Goal: Task Accomplishment & Management: Complete application form

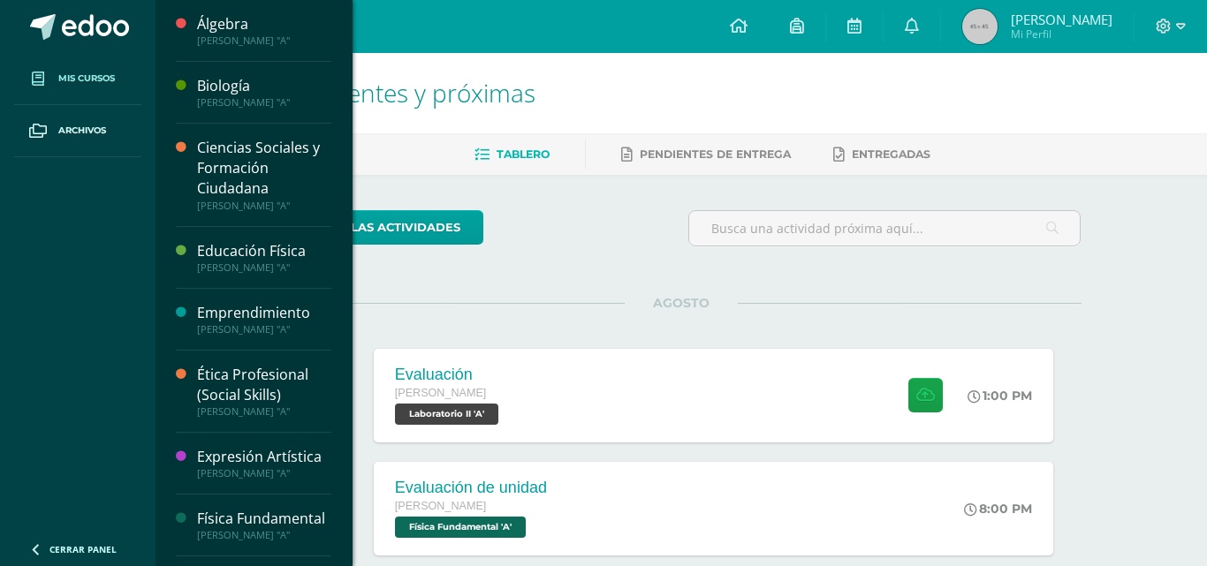
click at [92, 72] on span "Mis cursos" at bounding box center [86, 79] width 57 height 14
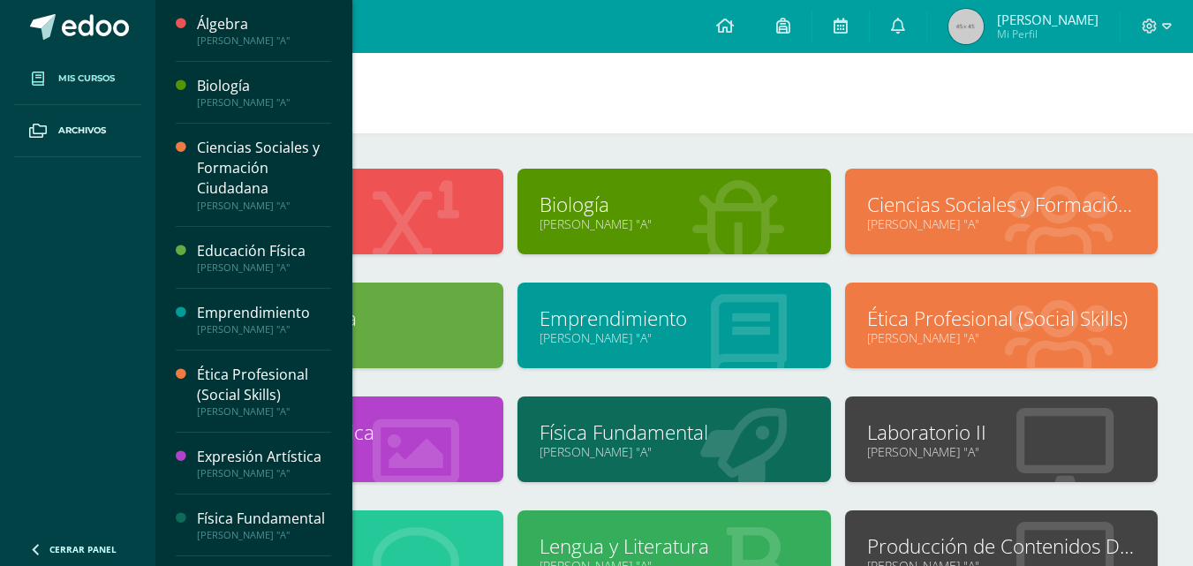
click at [921, 440] on link "Laboratorio II" at bounding box center [1001, 432] width 269 height 27
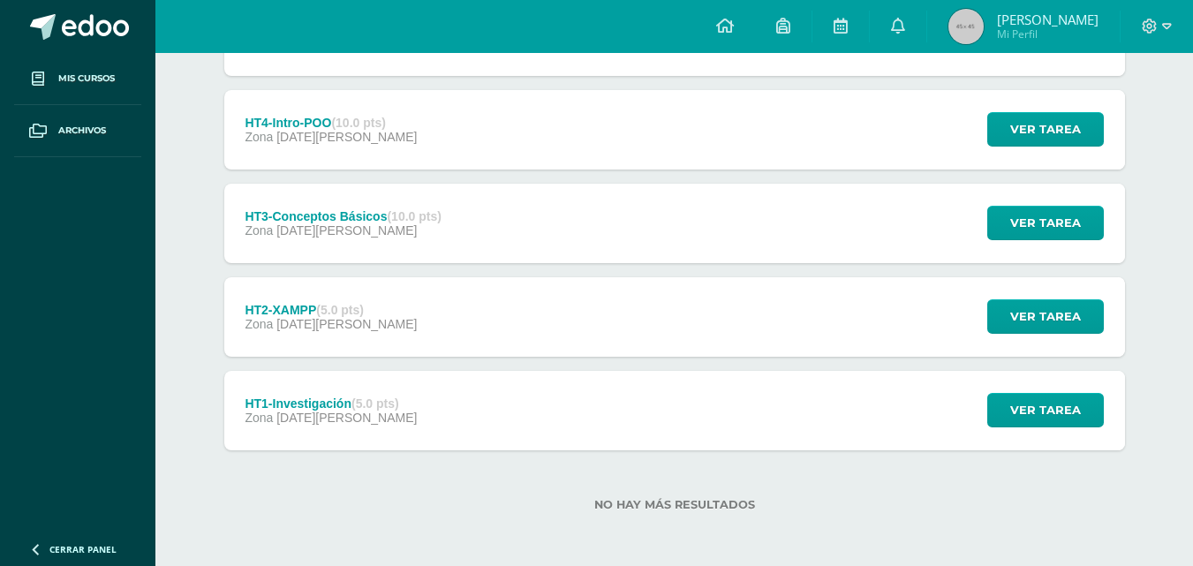
scroll to position [393, 0]
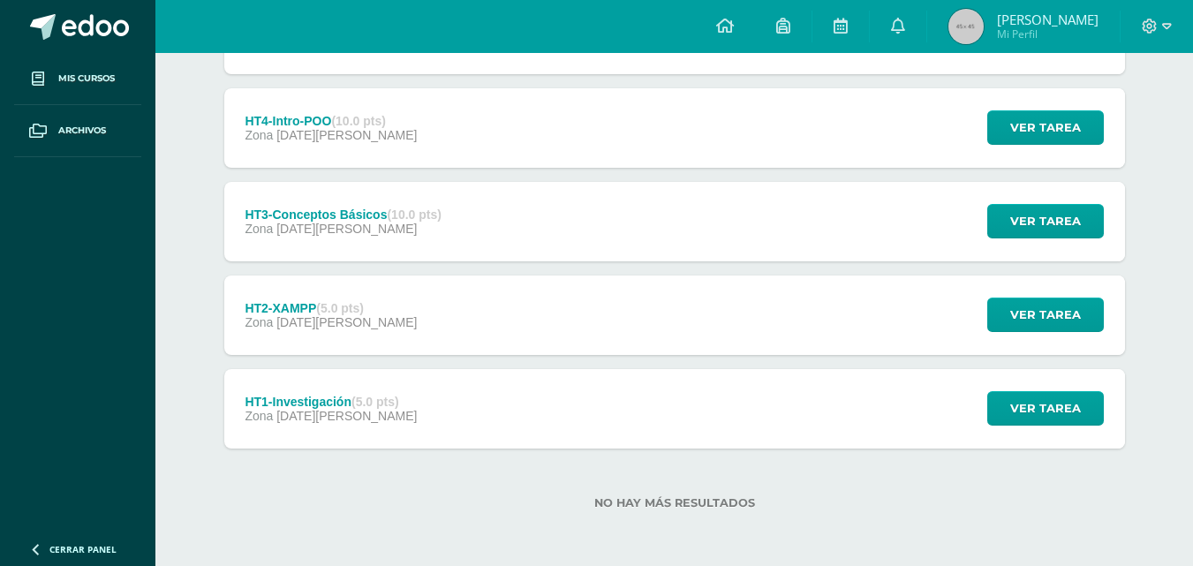
click at [547, 388] on div "HT1-Investigación (5.0 pts) Zona 04 de Julio Ver tarea HT1-Investigación Labora…" at bounding box center [674, 409] width 901 height 80
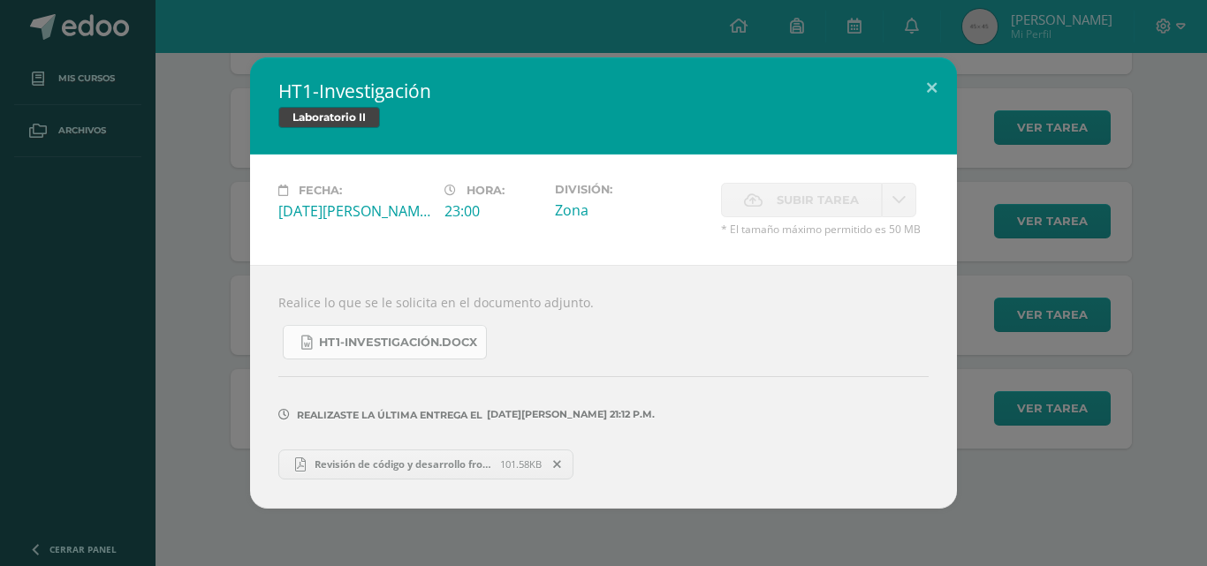
click at [394, 338] on span "HT1-Investigación.docx" at bounding box center [398, 343] width 158 height 14
click at [381, 465] on span "Revisión de código y desarrollo front end.pdf" at bounding box center [403, 464] width 194 height 13
click at [939, 64] on button at bounding box center [931, 87] width 50 height 60
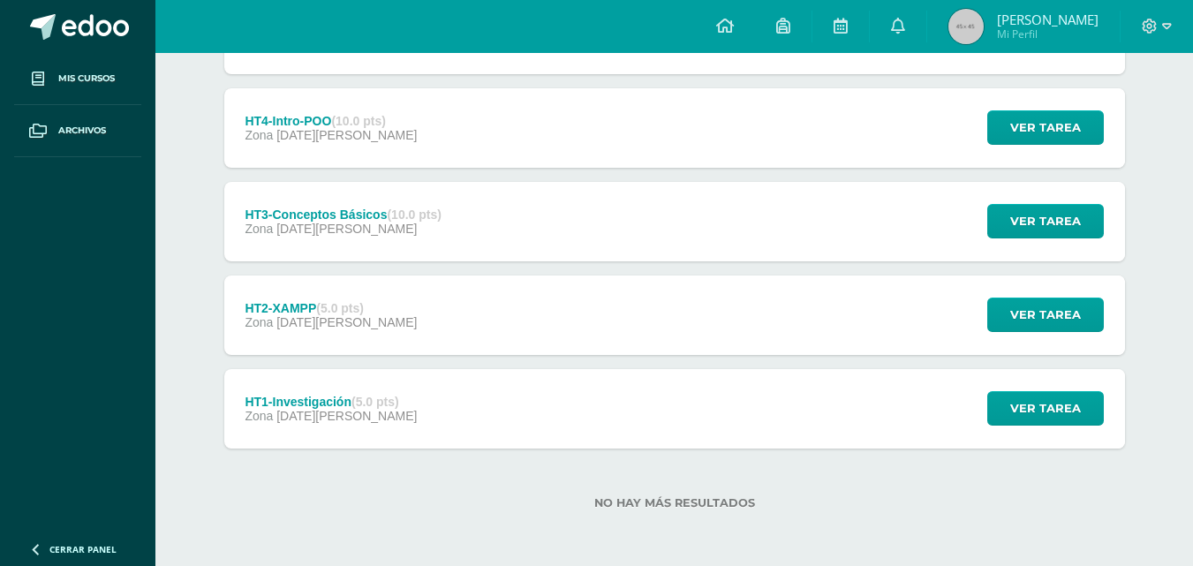
click at [779, 288] on div "HT2-XAMPP (5.0 pts) Zona 04 de Julio Ver tarea HT2-XAMPP Laboratorio II Cargand…" at bounding box center [674, 316] width 901 height 80
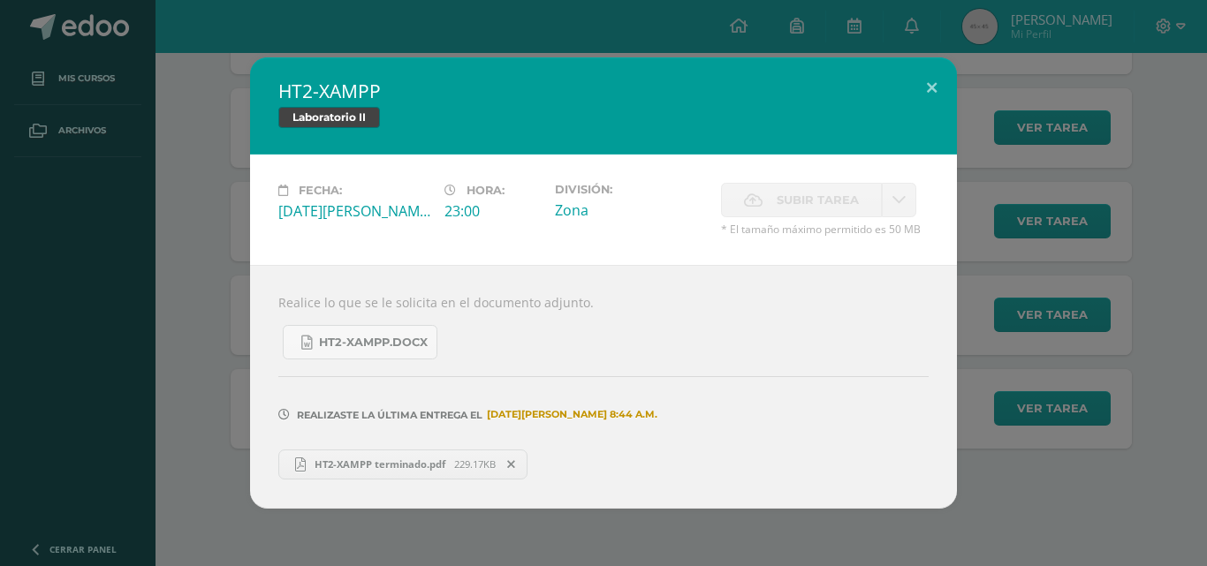
click at [404, 479] on link "HT2-XAMPP terminado.pdf 229.17KB" at bounding box center [402, 465] width 249 height 30
click at [923, 88] on button at bounding box center [931, 87] width 50 height 60
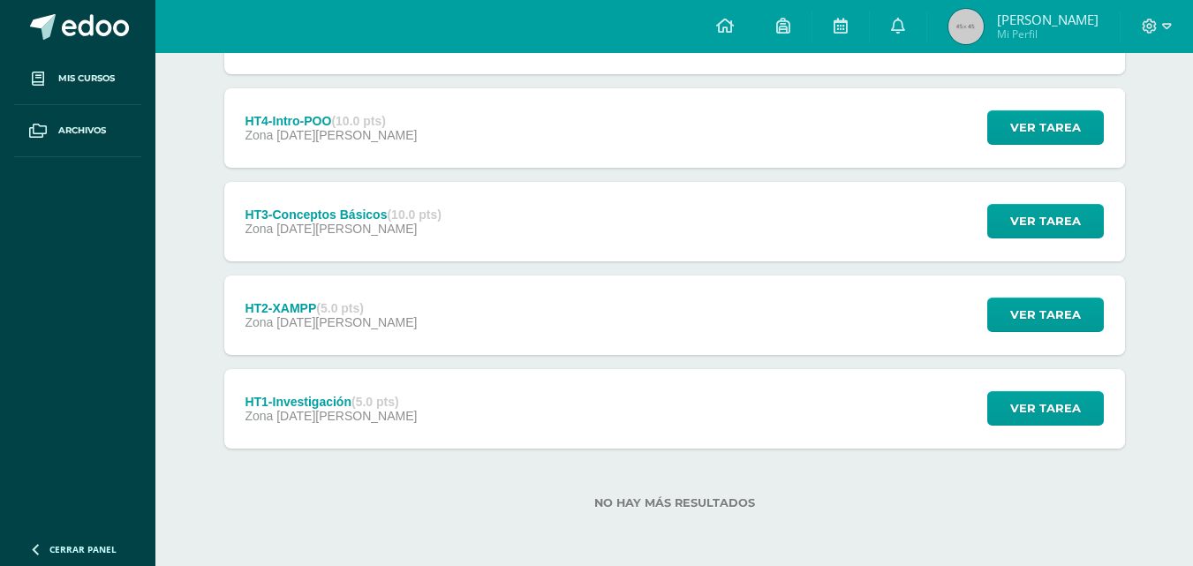
click at [190, 228] on div "Unidad 3 Unidad 1 Unidad 2 Unidad 3 Evaluación (30.0 pts) Evaluación Final 13 d…" at bounding box center [675, 174] width 972 height 784
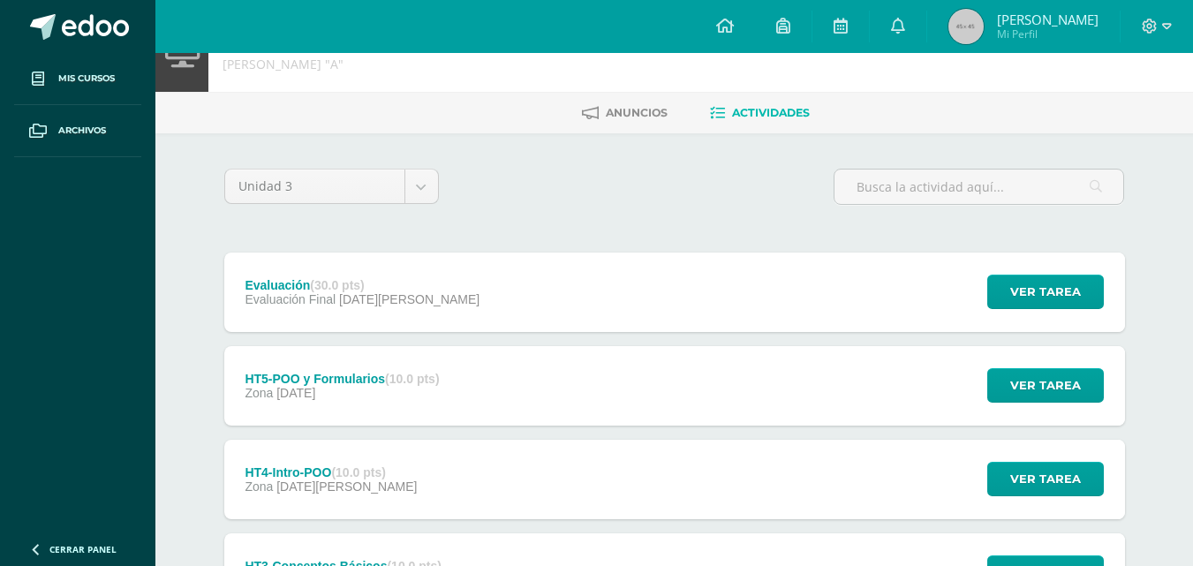
scroll to position [42, 0]
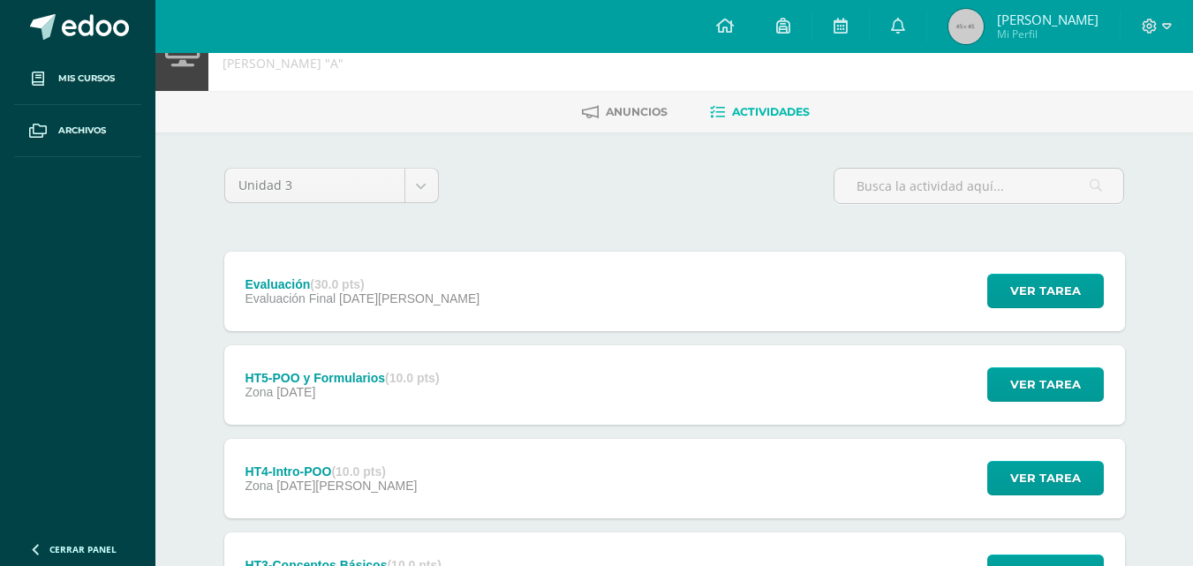
click at [286, 396] on span "[DATE]" at bounding box center [295, 392] width 39 height 14
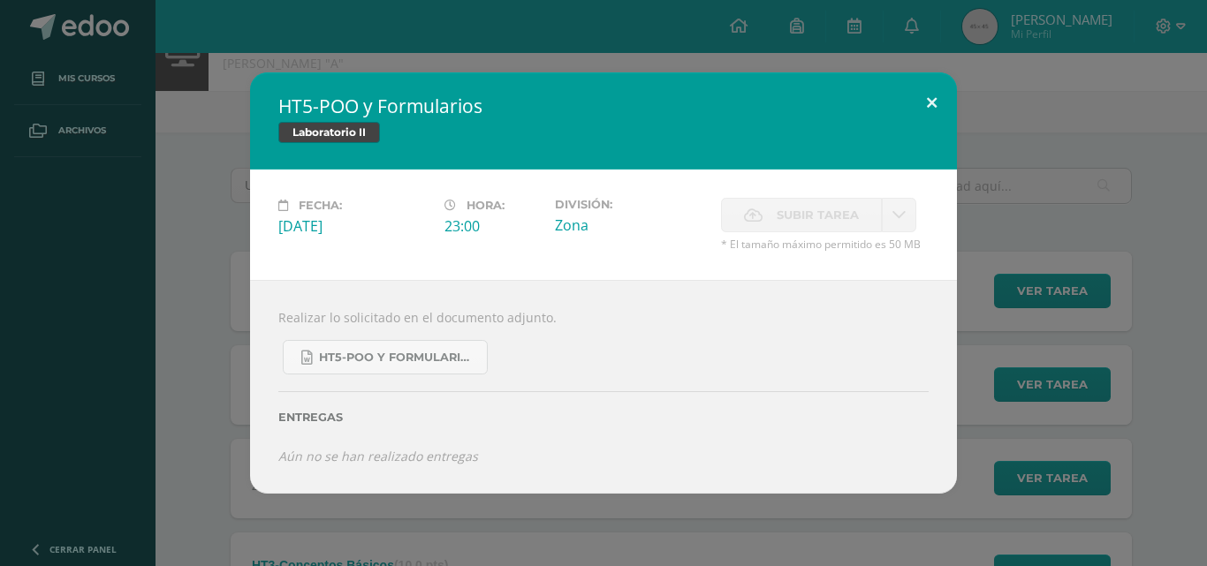
click at [935, 170] on div "Fecha: Sábado 12 de Julio Hora: 23:00 División: Zona" at bounding box center [603, 225] width 707 height 110
click at [940, 98] on button at bounding box center [931, 102] width 50 height 60
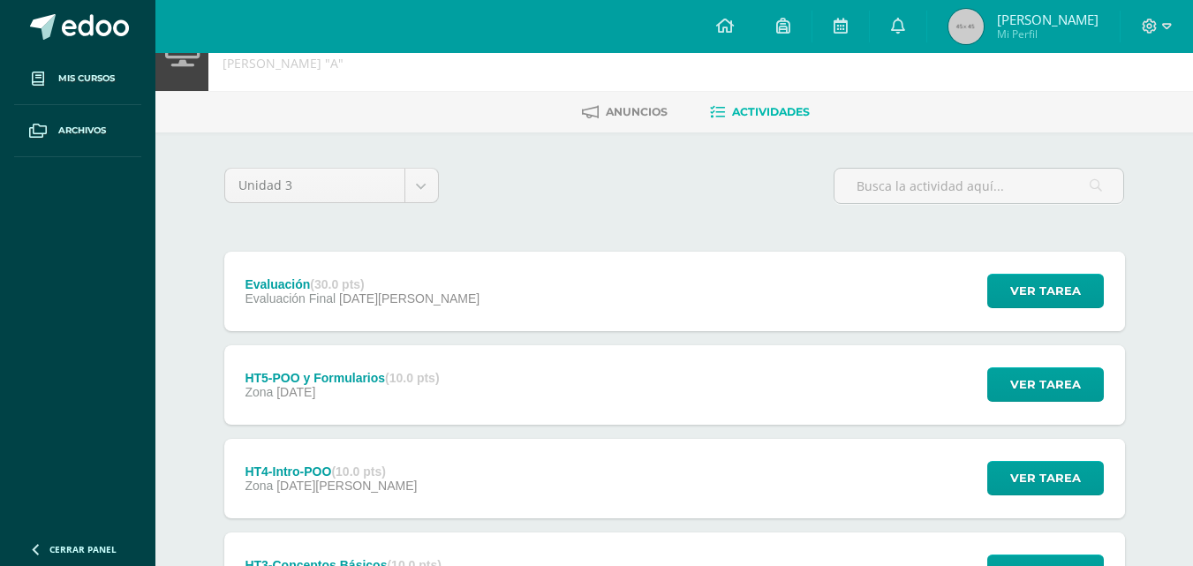
click at [130, 223] on ul "Mis cursos Archivos" at bounding box center [77, 290] width 155 height 475
click at [1032, 284] on span "Ver tarea" at bounding box center [1046, 291] width 71 height 33
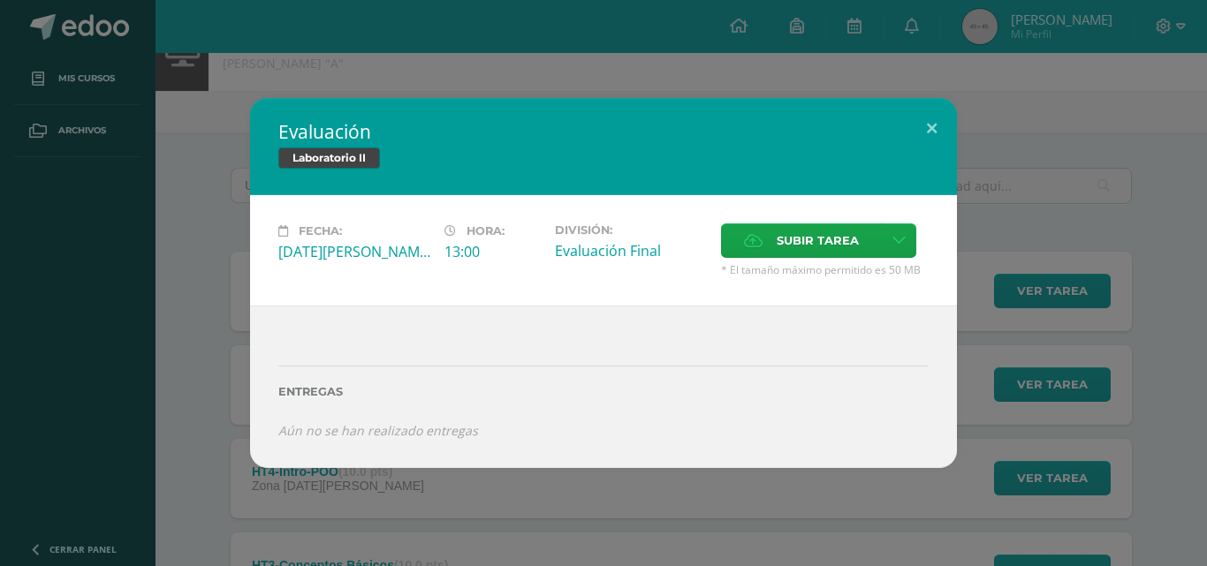
click at [237, 308] on div "Evaluación Laboratorio II Fecha: Miércoles 13 de Agosto Hora: 13:00 División: S…" at bounding box center [603, 282] width 1193 height 369
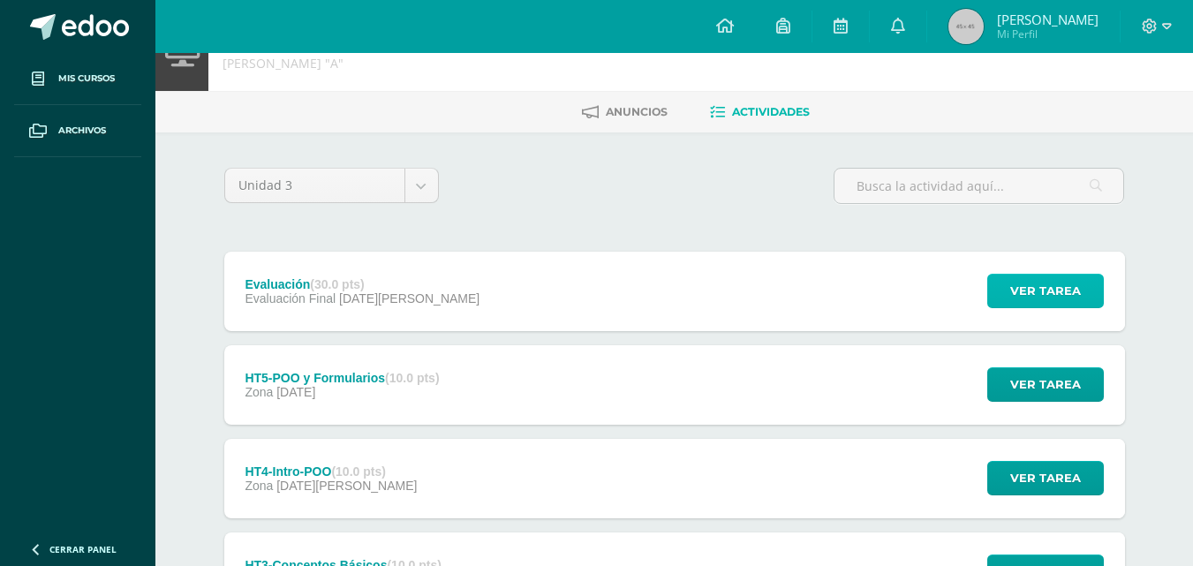
click at [1051, 293] on span "Ver tarea" at bounding box center [1046, 291] width 71 height 33
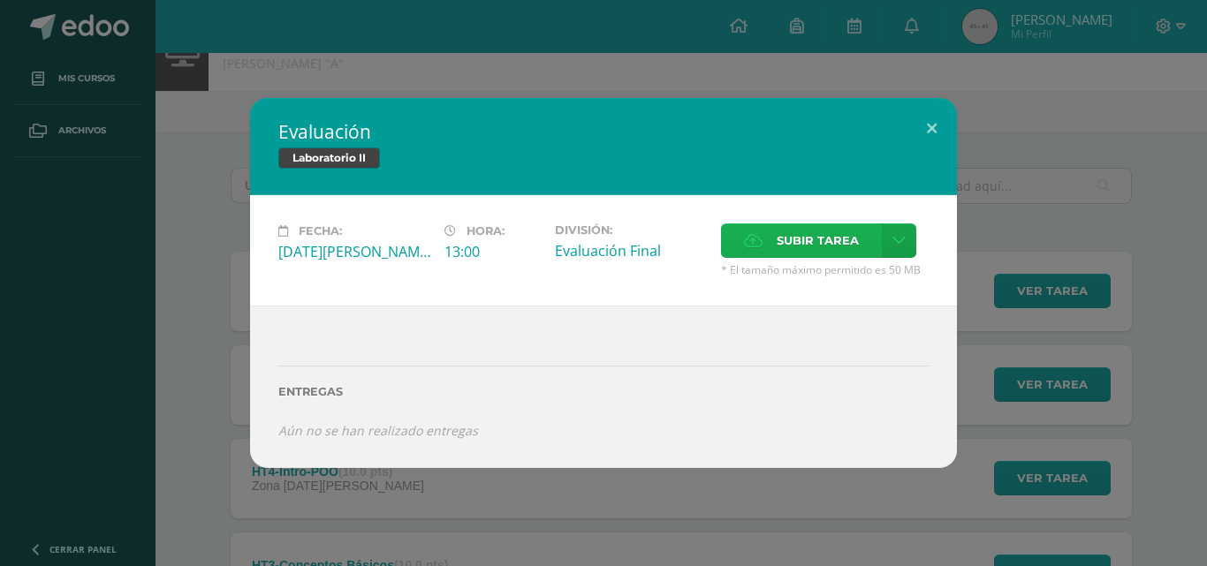
click at [852, 236] on span "Subir tarea" at bounding box center [817, 240] width 82 height 33
click at [0, 0] on input "Subir tarea" at bounding box center [0, 0] width 0 height 0
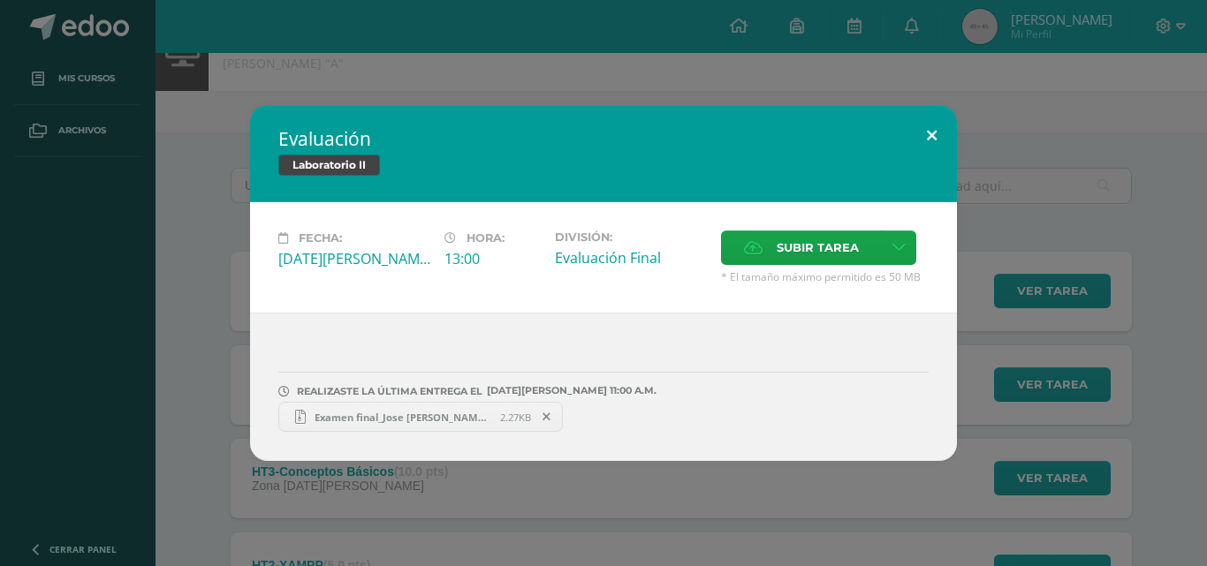
click at [935, 129] on button at bounding box center [931, 135] width 50 height 60
